Goal: Information Seeking & Learning: Check status

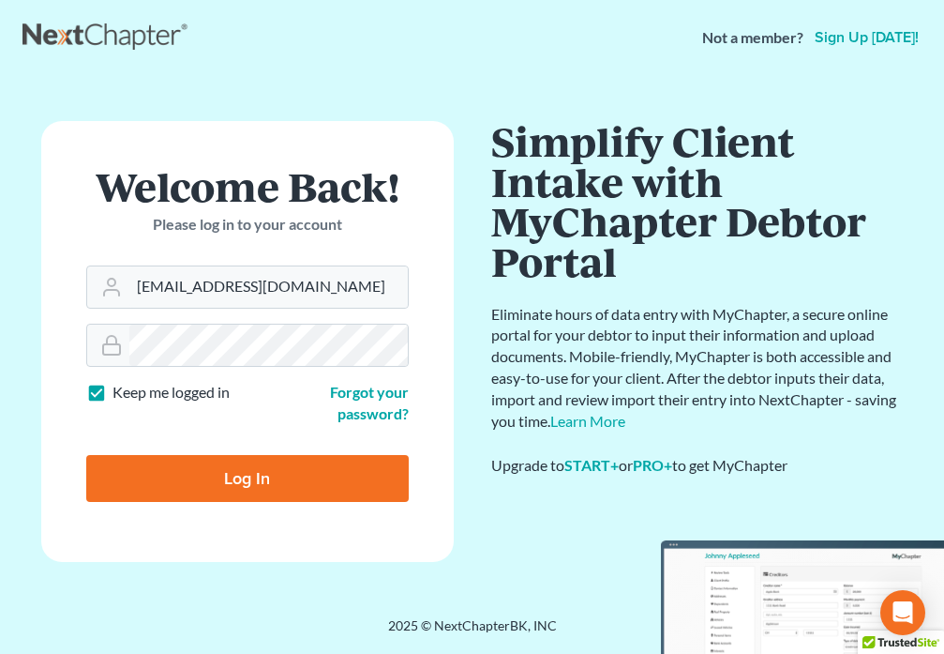
type input "[EMAIL_ADDRESS][DOMAIN_NAME]"
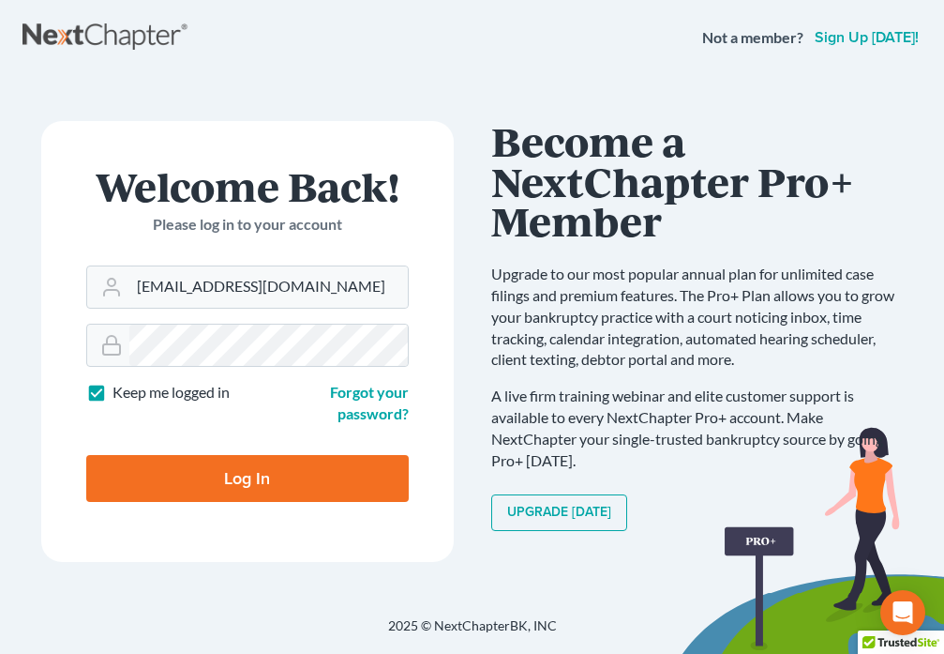
click at [151, 470] on input "Log In" at bounding box center [247, 478] width 323 height 47
type input "Thinking..."
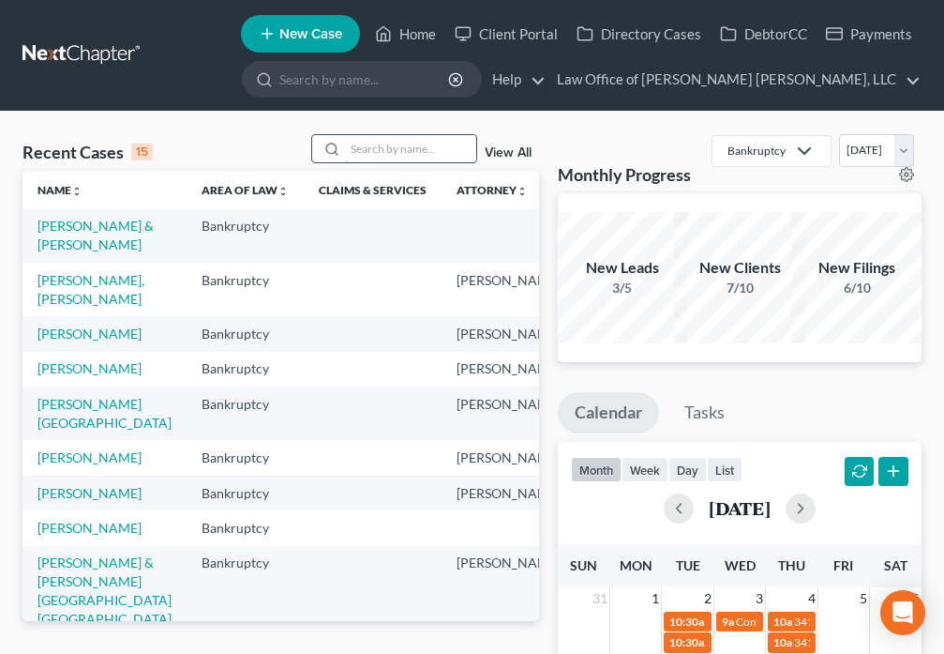
click at [373, 146] on input "search" at bounding box center [410, 148] width 131 height 27
type input "[PERSON_NAME]"
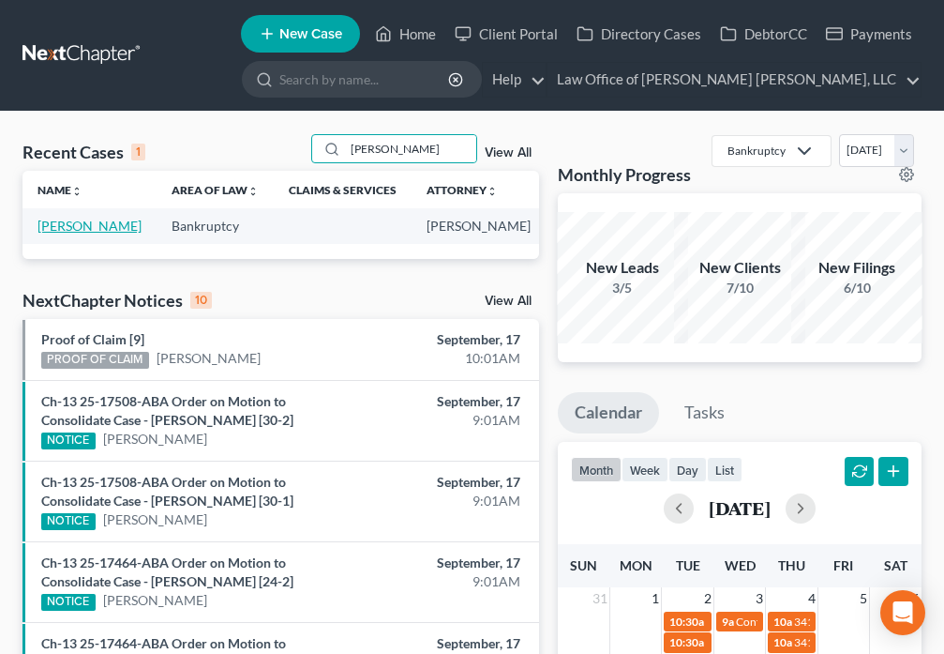
click at [50, 225] on link "[PERSON_NAME]" at bounding box center [90, 226] width 104 height 16
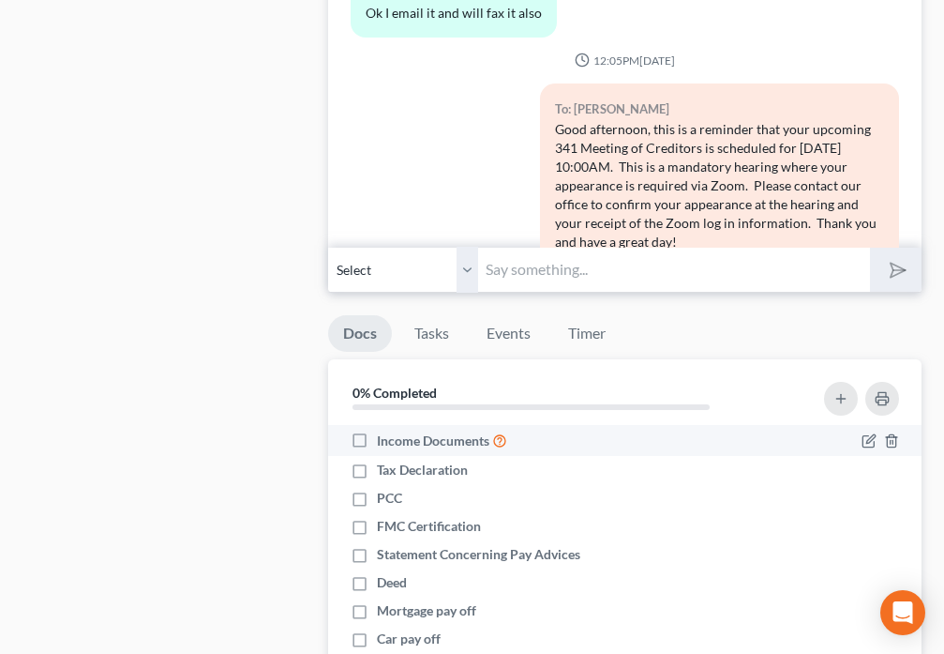
scroll to position [1859, 0]
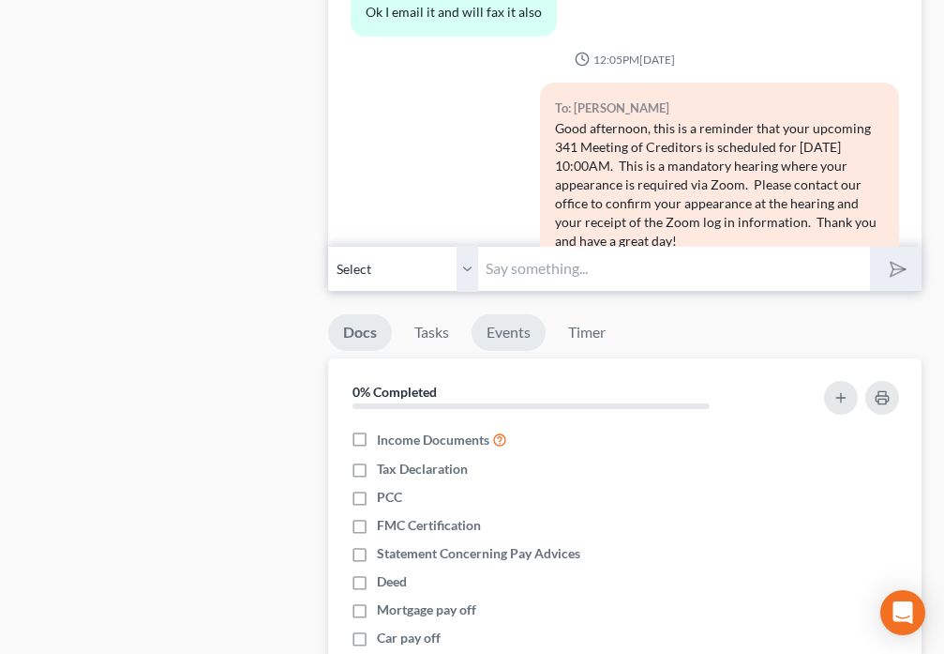
click at [512, 326] on link "Events" at bounding box center [509, 332] width 74 height 37
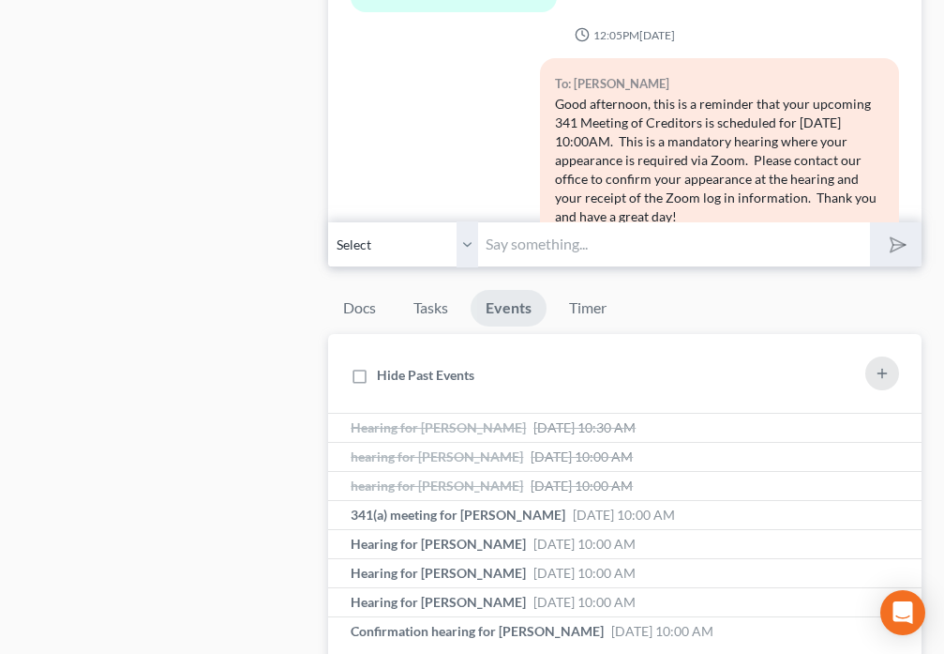
scroll to position [2056, 0]
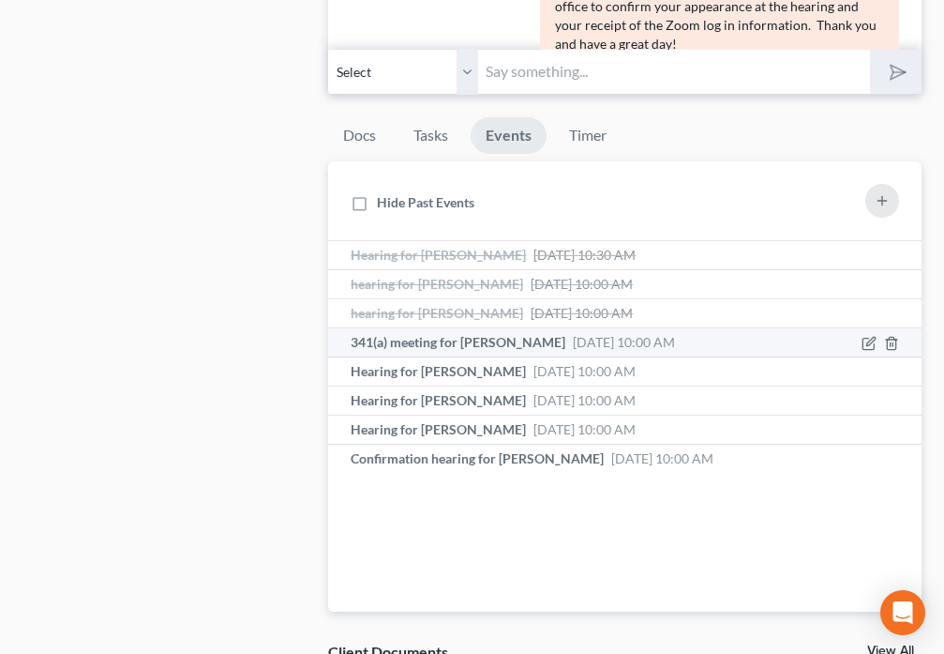
click at [478, 342] on span "341(a) meeting for [PERSON_NAME]" at bounding box center [458, 342] width 215 height 16
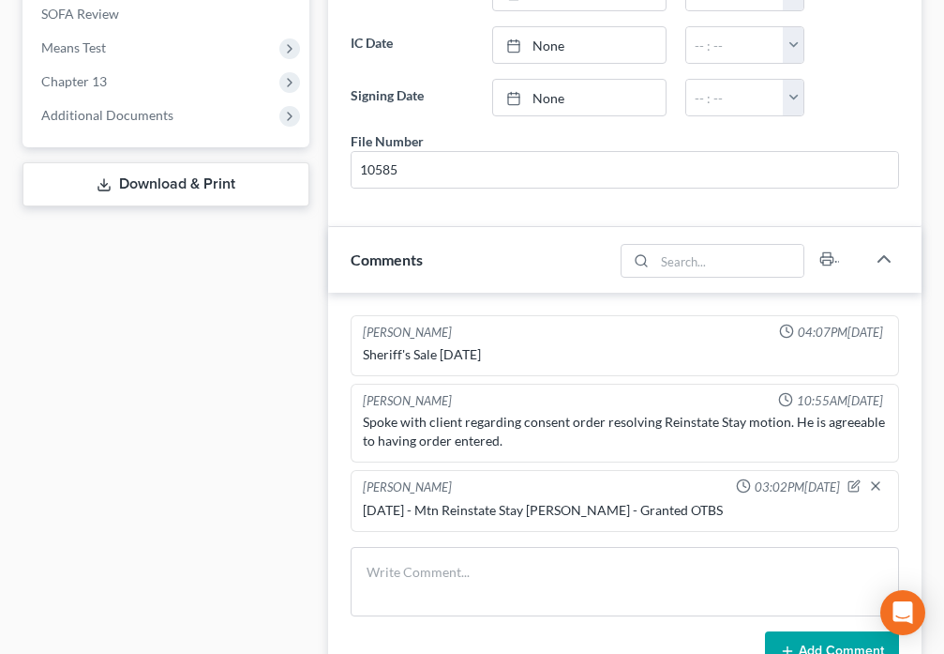
scroll to position [722, 0]
